Goal: Book appointment/travel/reservation

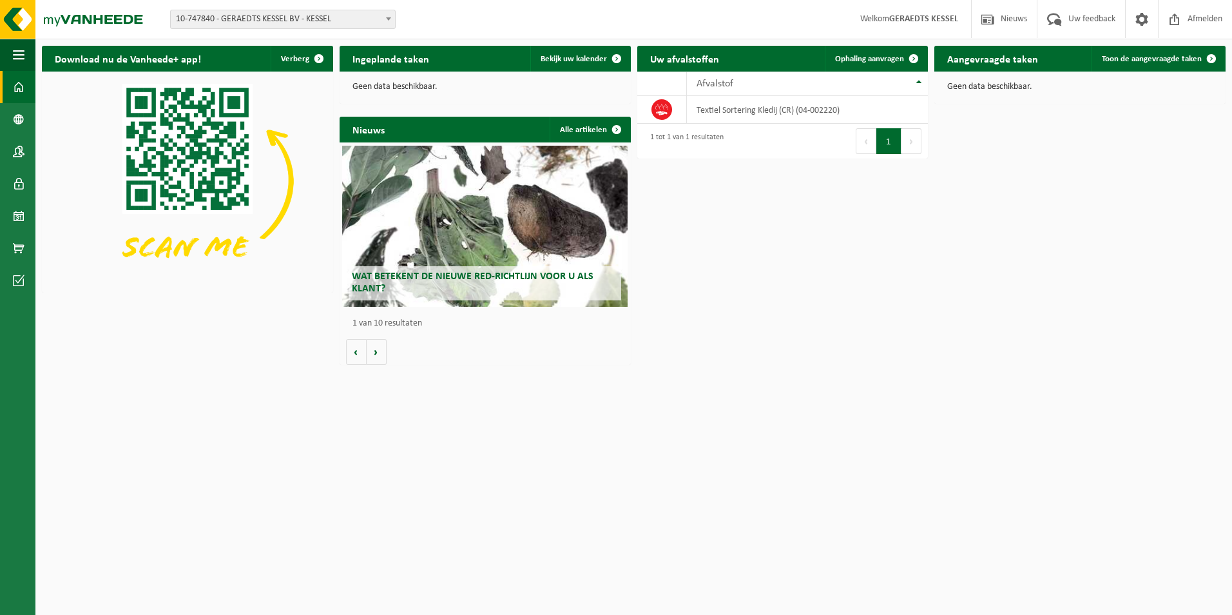
click at [387, 21] on span at bounding box center [388, 18] width 13 height 17
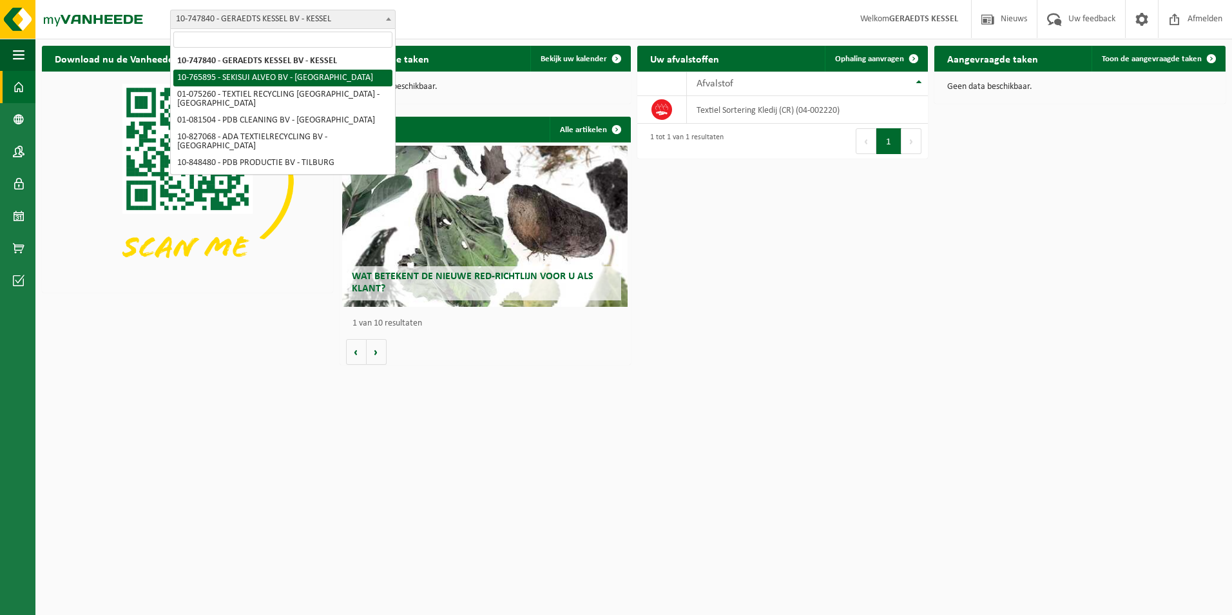
select select "14839"
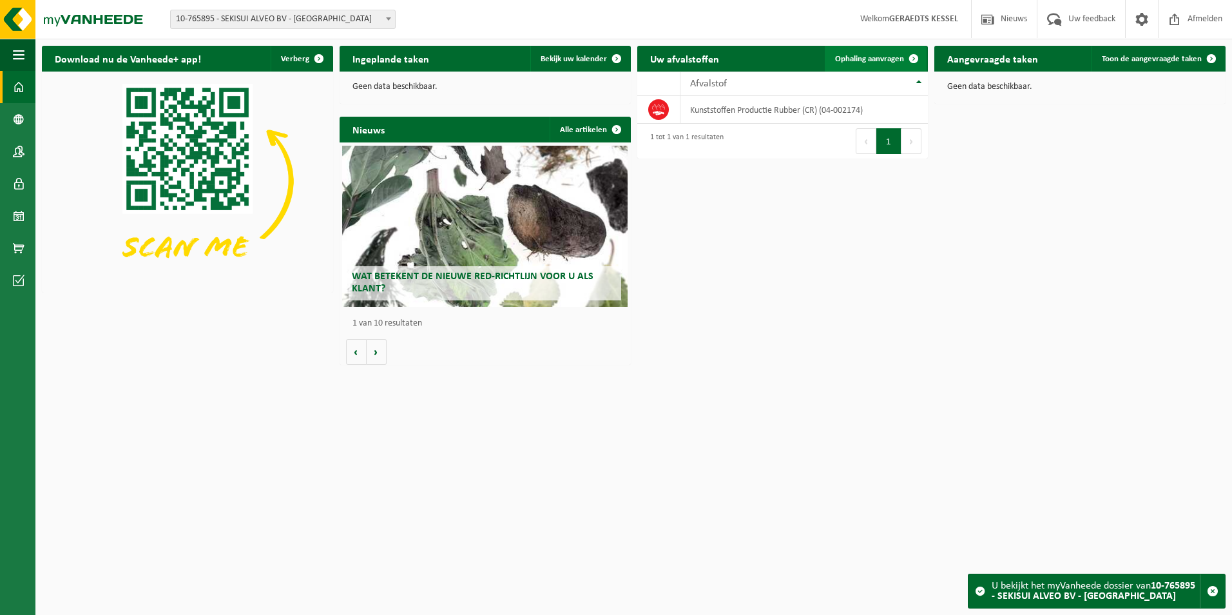
click at [882, 59] on span "Ophaling aanvragen" at bounding box center [869, 59] width 69 height 8
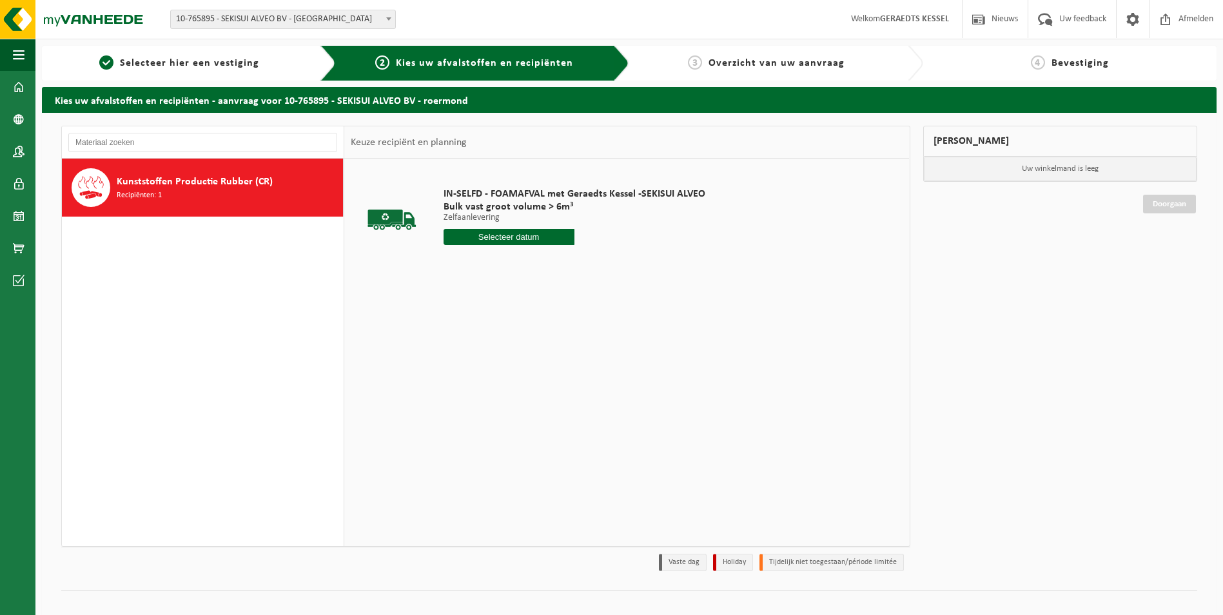
click at [496, 240] on input "text" at bounding box center [508, 237] width 131 height 16
click at [462, 394] on div "29" at bounding box center [455, 392] width 23 height 21
type input "Van 2025-09-29"
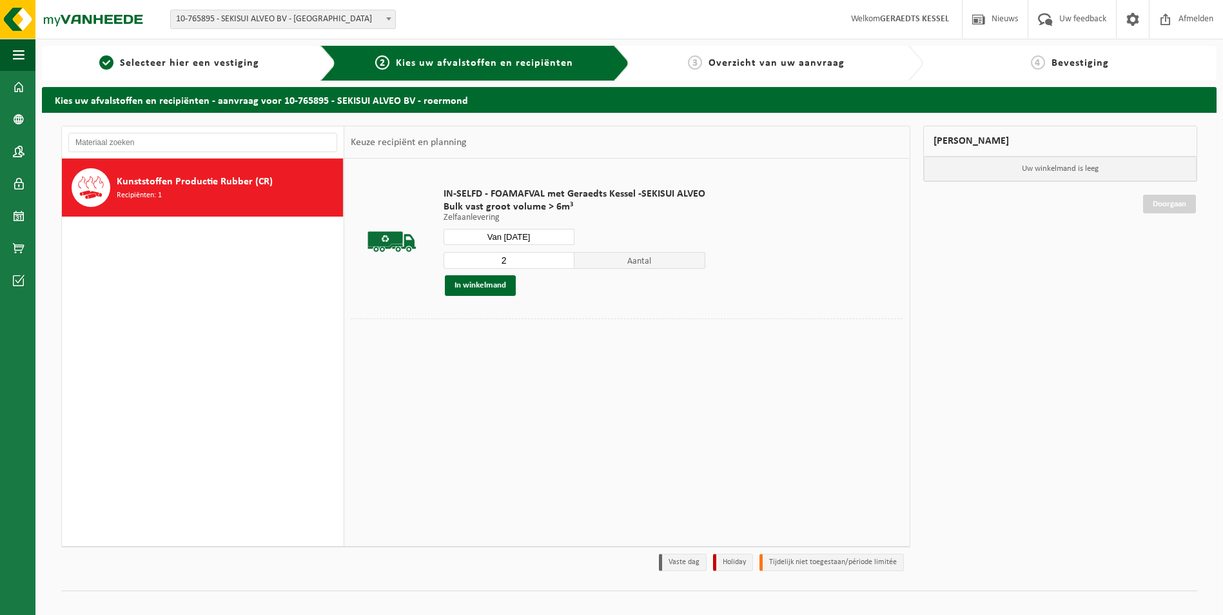
type input "2"
click at [564, 258] on input "2" at bounding box center [508, 260] width 131 height 17
click at [490, 287] on button "In winkelmand" at bounding box center [480, 285] width 71 height 21
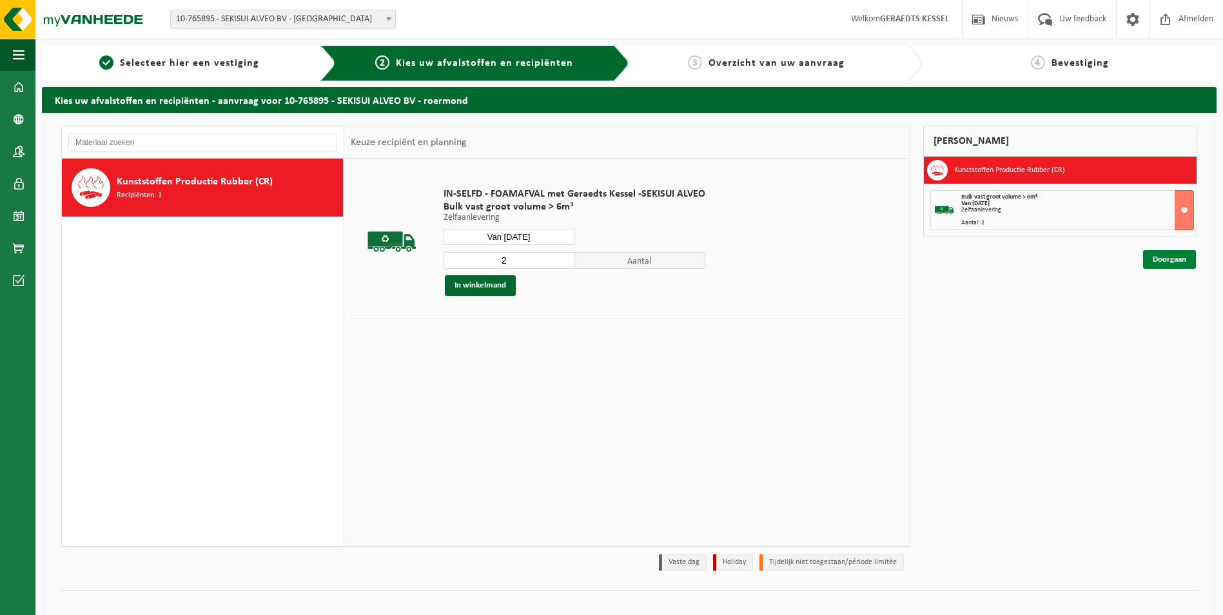
click at [1157, 258] on link "Doorgaan" at bounding box center [1169, 259] width 53 height 19
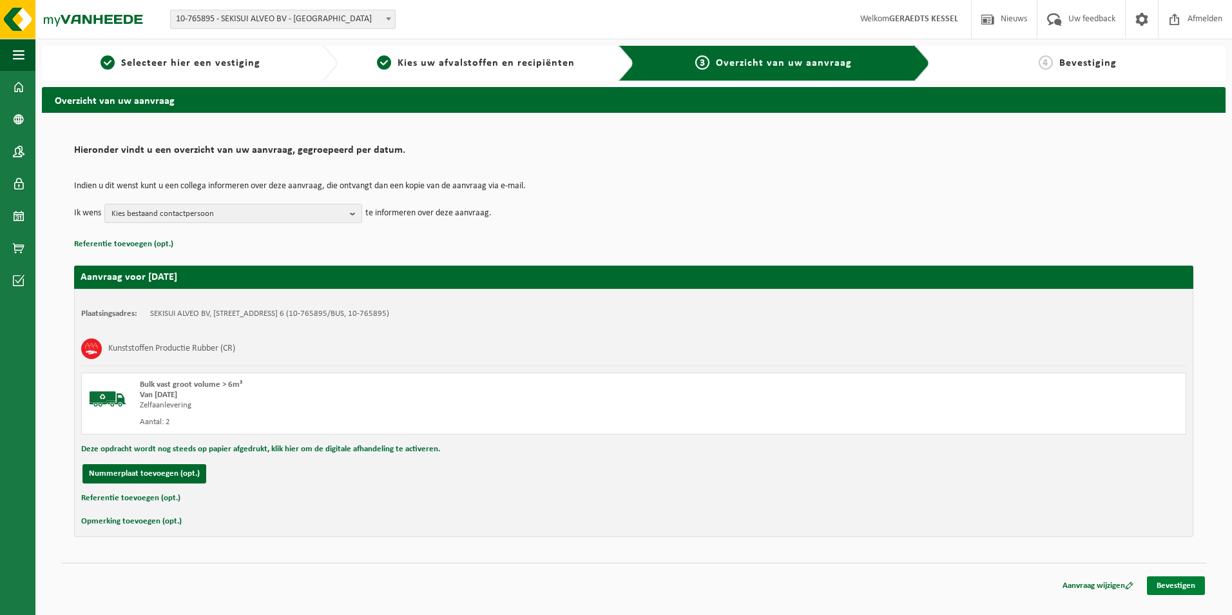
click at [1179, 578] on link "Bevestigen" at bounding box center [1176, 585] width 58 height 19
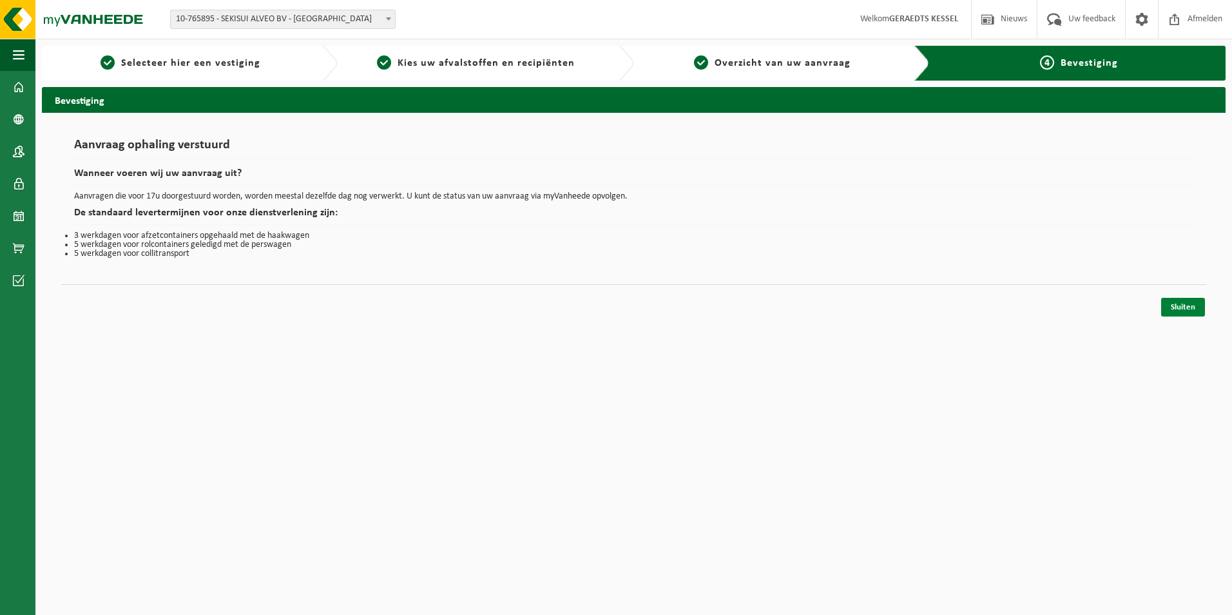
click at [1196, 310] on link "Sluiten" at bounding box center [1183, 307] width 44 height 19
